Goal: Task Accomplishment & Management: Complete application form

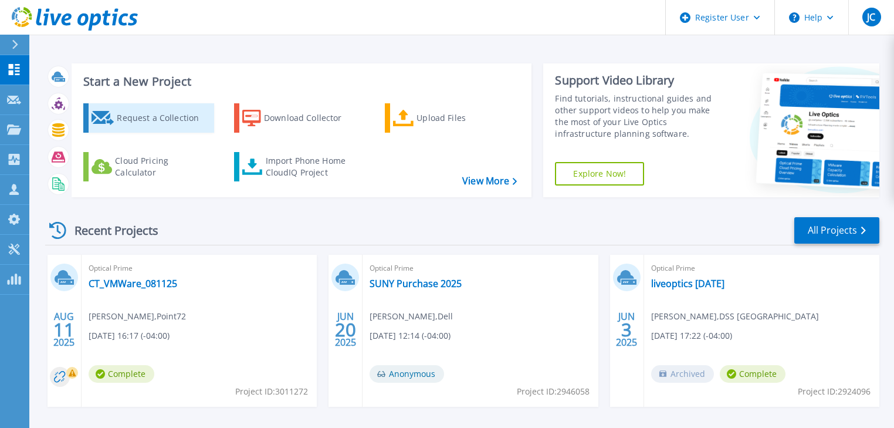
click at [135, 110] on div "Request a Collection" at bounding box center [164, 117] width 94 height 23
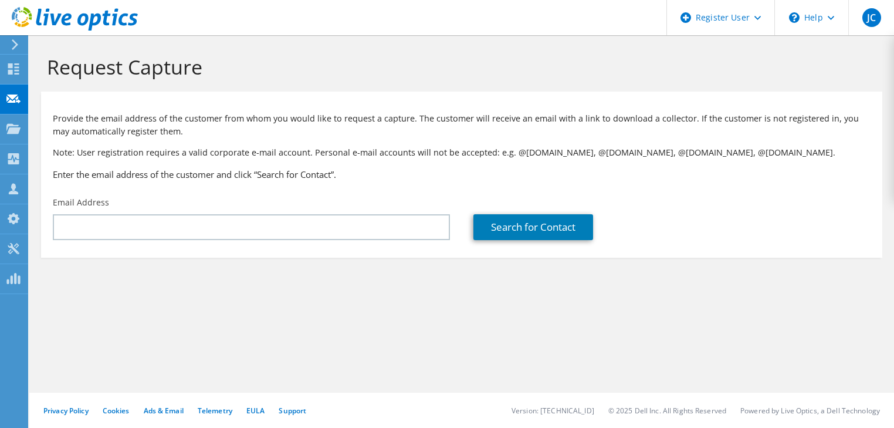
click at [134, 211] on div "Email Address" at bounding box center [251, 218] width 420 height 55
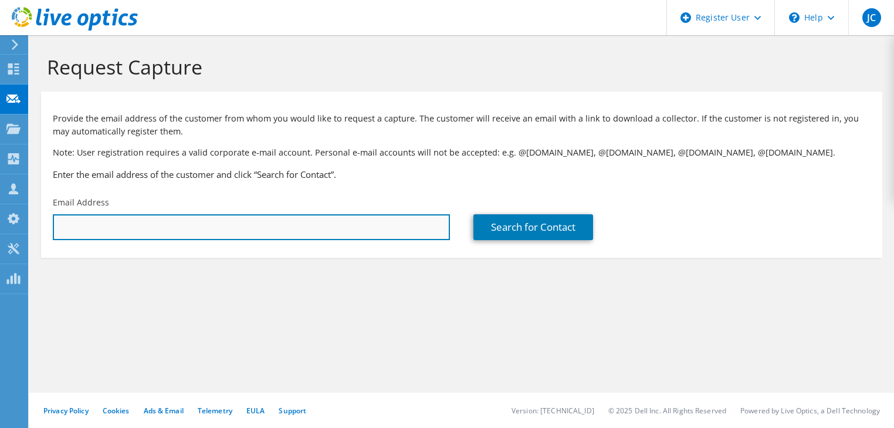
click at [134, 219] on input "text" at bounding box center [251, 227] width 397 height 26
paste input "lawrence.licata@jud.ct.gov"
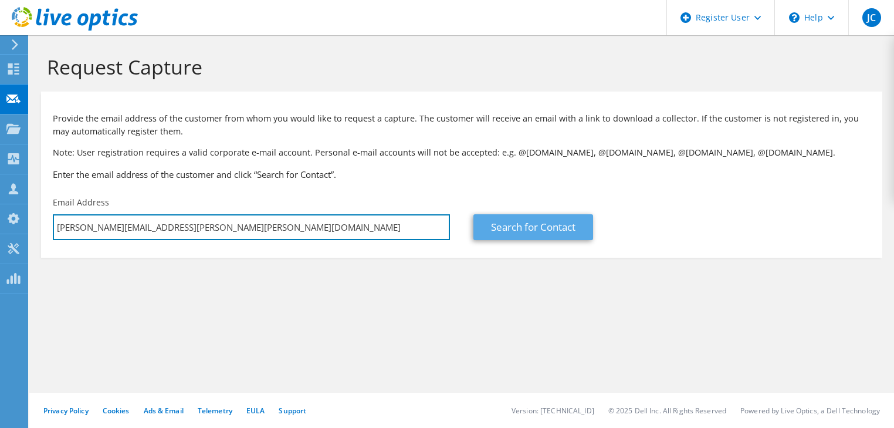
type input "lawrence.licata@jud.ct.gov"
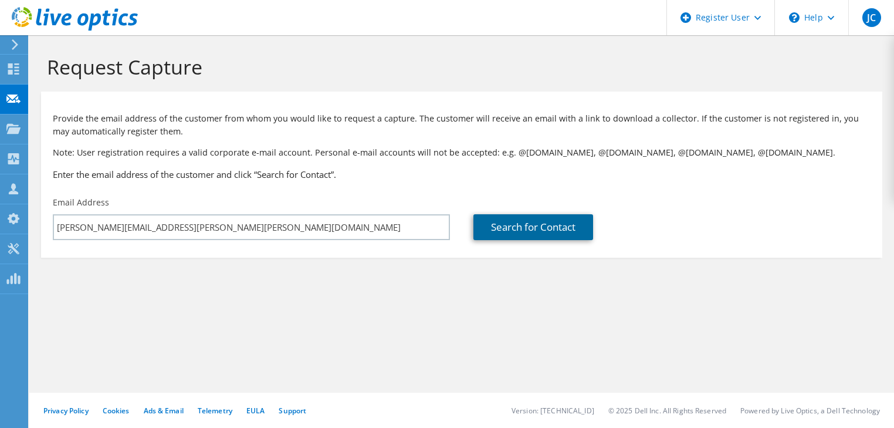
click at [486, 231] on link "Search for Contact" at bounding box center [533, 227] width 120 height 26
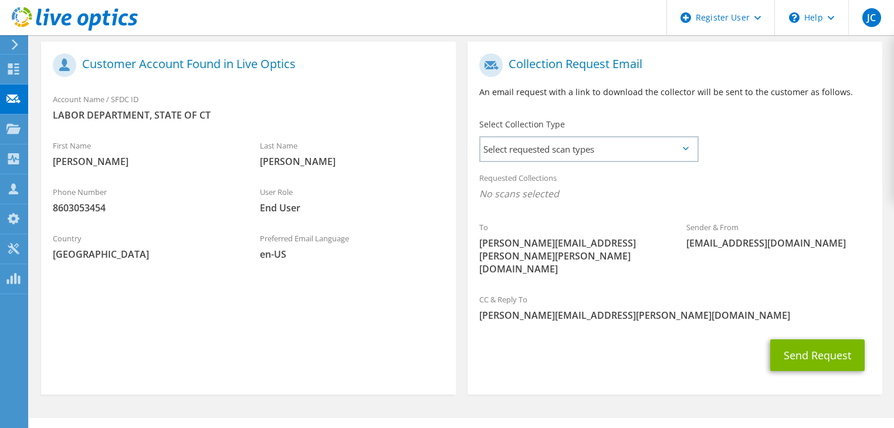
scroll to position [134, 0]
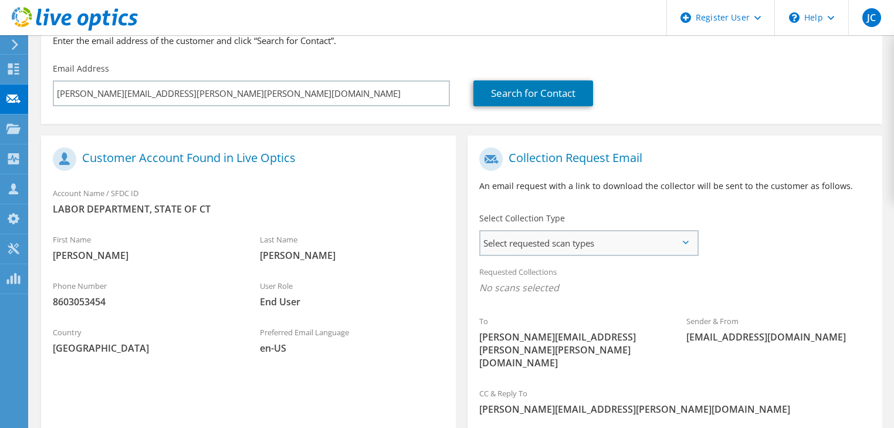
click at [489, 242] on span "Select requested scan types" at bounding box center [588, 242] width 216 height 23
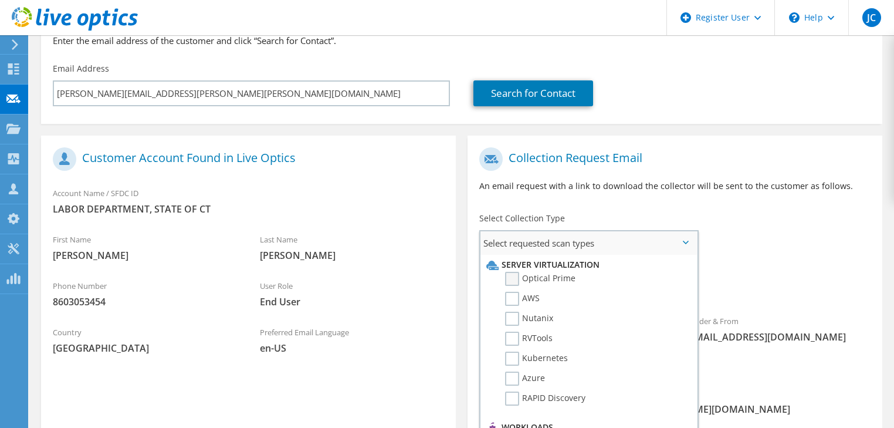
click at [511, 277] on label "Optical Prime" at bounding box center [540, 279] width 70 height 14
click at [0, 0] on input "Optical Prime" at bounding box center [0, 0] width 0 height 0
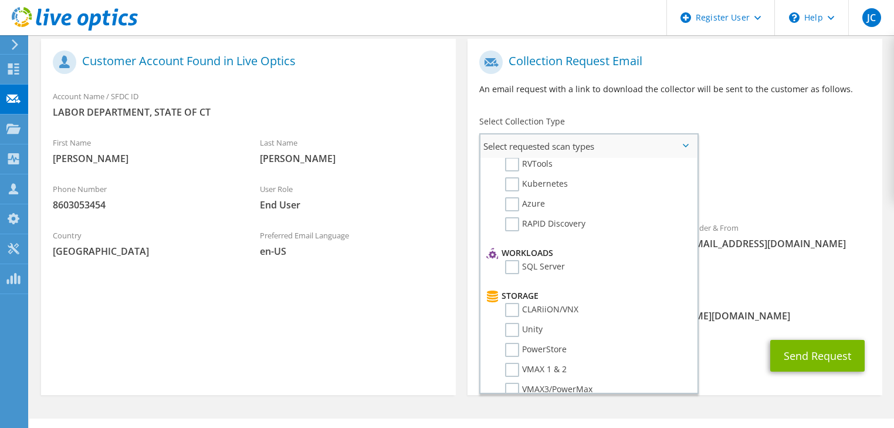
scroll to position [94, 0]
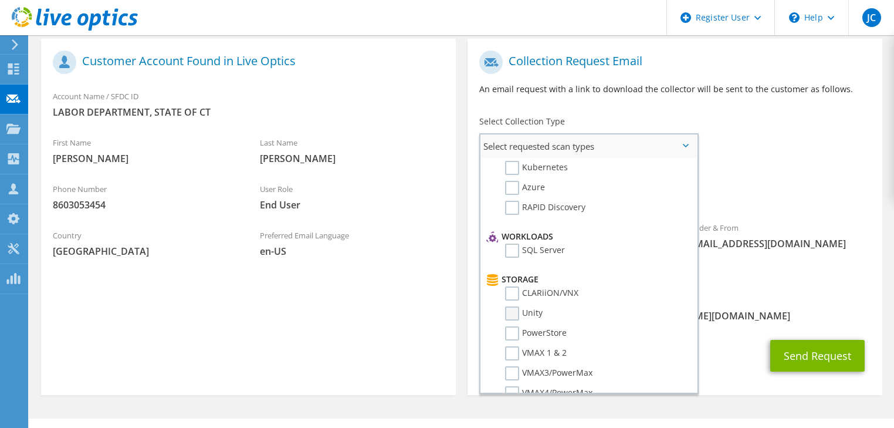
click at [509, 308] on label "Unity" at bounding box center [524, 313] width 38 height 14
click at [0, 0] on input "Unity" at bounding box center [0, 0] width 0 height 0
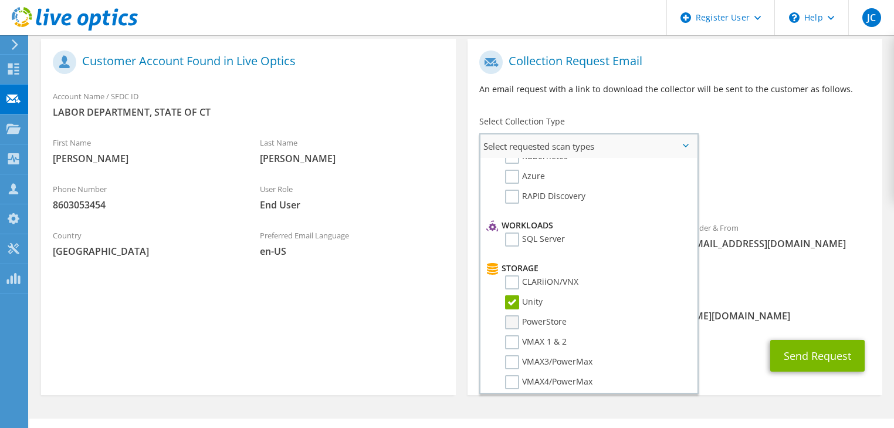
click at [516, 317] on label "PowerStore" at bounding box center [536, 322] width 62 height 14
click at [0, 0] on input "PowerStore" at bounding box center [0, 0] width 0 height 0
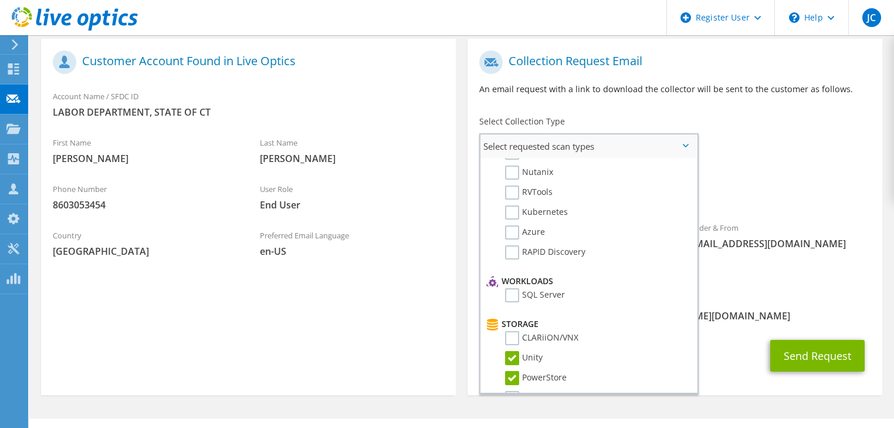
scroll to position [0, 0]
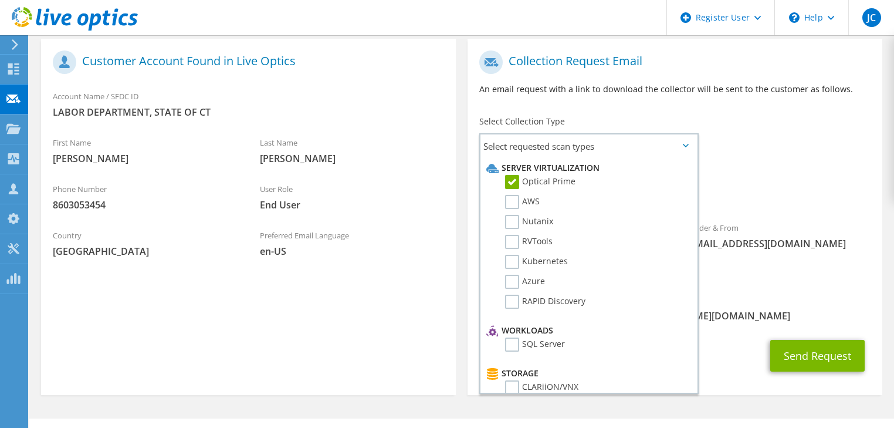
click at [812, 309] on span "[PERSON_NAME][EMAIL_ADDRESS][PERSON_NAME][DOMAIN_NAME]" at bounding box center [674, 315] width 391 height 13
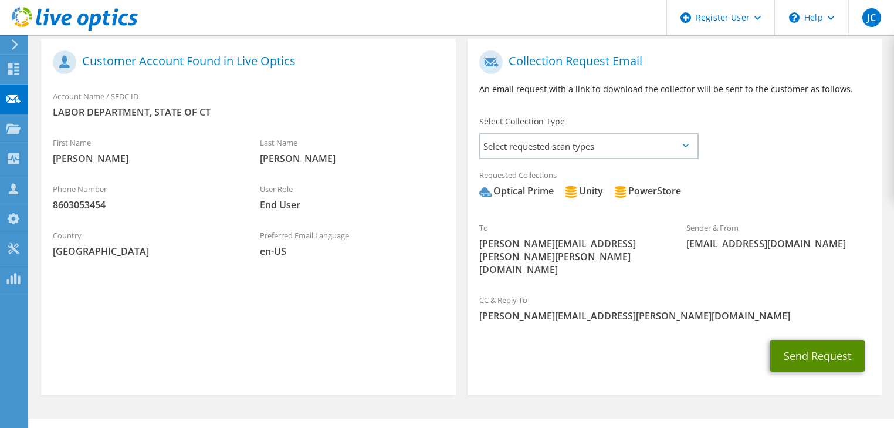
click at [810, 340] on button "Send Request" at bounding box center [817, 356] width 94 height 32
